Goal: Task Accomplishment & Management: Use online tool/utility

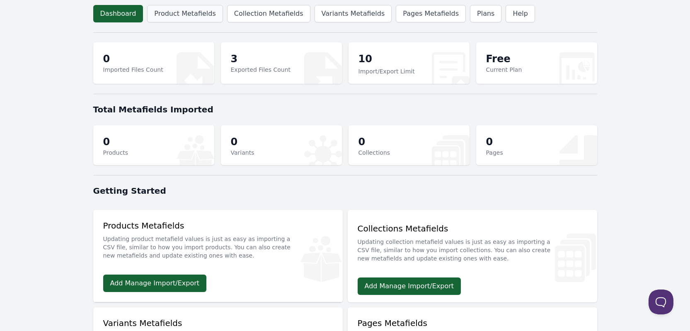
click at [180, 21] on link "Product Metafields" at bounding box center [184, 13] width 75 height 17
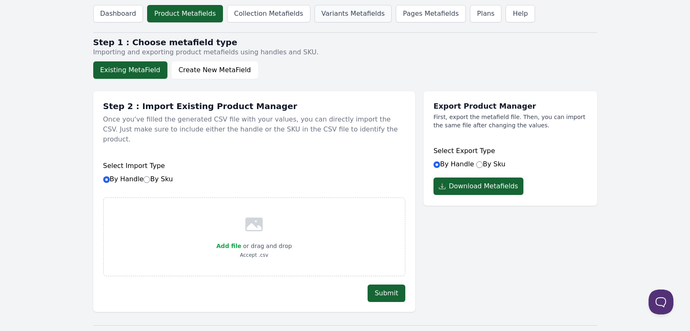
click at [321, 16] on link "Variants Metafields" at bounding box center [354, 13] width 78 height 17
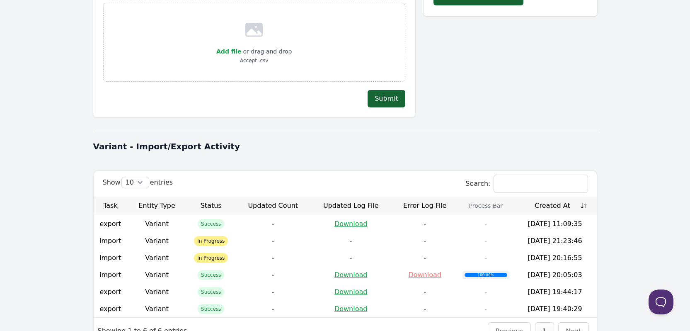
scroll to position [225, 0]
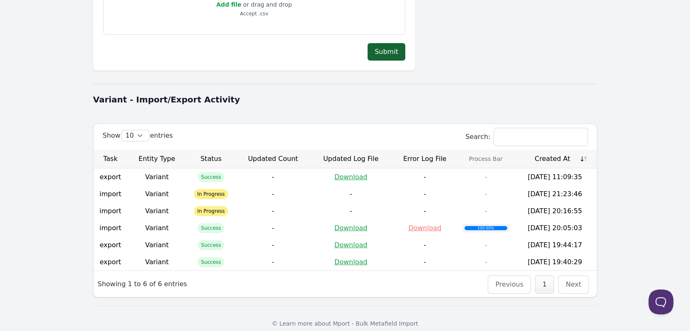
click at [375, 306] on div "© Learn more about Mport - Bulk Metafield Import" at bounding box center [345, 323] width 504 height 35
drag, startPoint x: 527, startPoint y: 184, endPoint x: 557, endPoint y: 184, distance: 30.3
click at [557, 185] on td "2025-09-23 21:23:46" at bounding box center [555, 193] width 83 height 17
drag, startPoint x: 526, startPoint y: 185, endPoint x: 590, endPoint y: 188, distance: 64.8
click at [590, 188] on td "2025-09-23 21:23:46" at bounding box center [555, 193] width 83 height 17
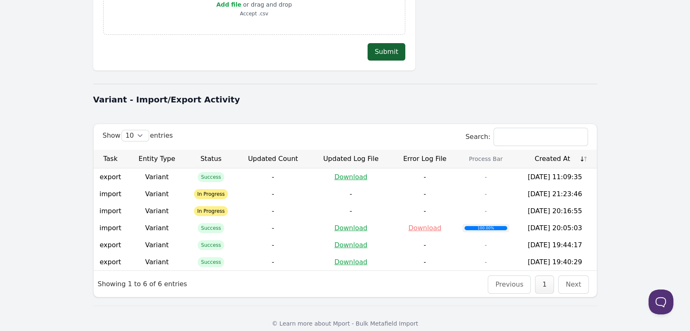
click at [615, 184] on body "Dashboard Product Metafields Collection Metafields Variants Metafields Pages Me…" at bounding box center [345, 58] width 690 height 566
click at [53, 237] on body "Dashboard Product Metafields Collection Metafields Variants Metafields Pages Me…" at bounding box center [345, 58] width 690 height 566
click at [460, 315] on div "© Learn more about Mport - Bulk Metafield Import" at bounding box center [345, 323] width 504 height 35
click at [62, 192] on body "Dashboard Product Metafields Collection Metafields Variants Metafields Pages Me…" at bounding box center [345, 58] width 690 height 566
click at [639, 125] on body "Dashboard Product Metafields Collection Metafields Variants Metafields Pages Me…" at bounding box center [345, 58] width 690 height 566
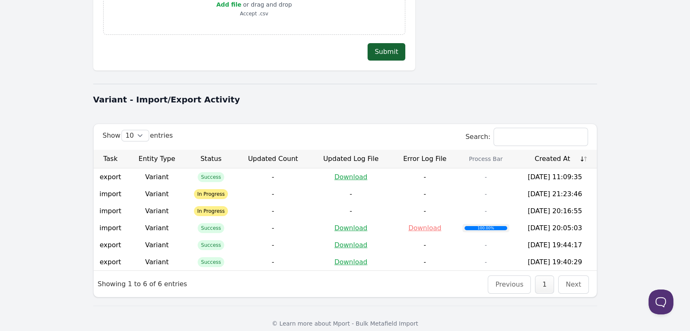
click at [635, 119] on body "Dashboard Product Metafields Collection Metafields Variants Metafields Pages Me…" at bounding box center [345, 58] width 690 height 566
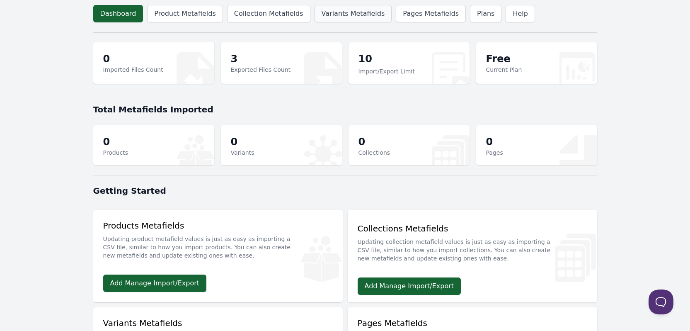
click at [330, 12] on link "Variants Metafields" at bounding box center [354, 13] width 78 height 17
